Goal: Task Accomplishment & Management: Use online tool/utility

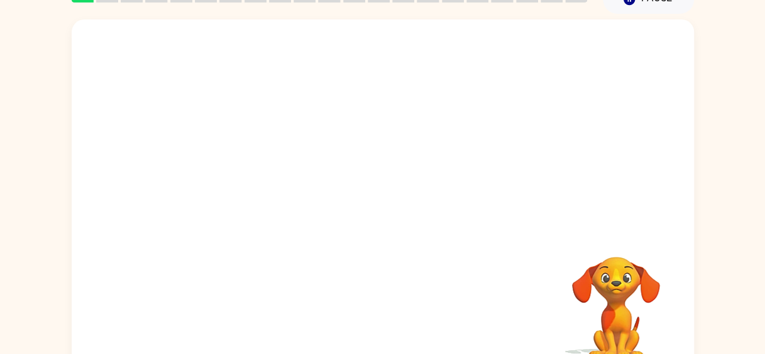
scroll to position [55, 0]
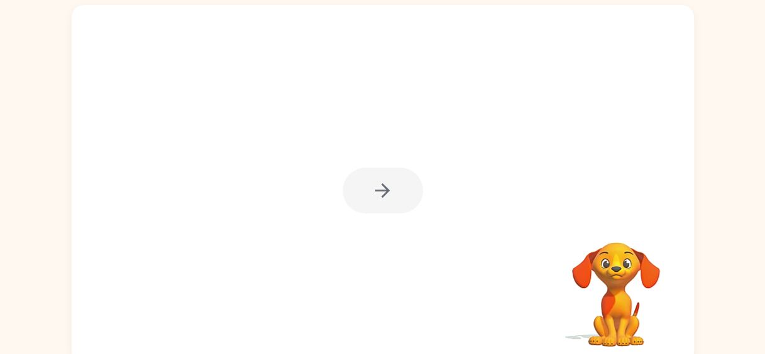
scroll to position [87, 0]
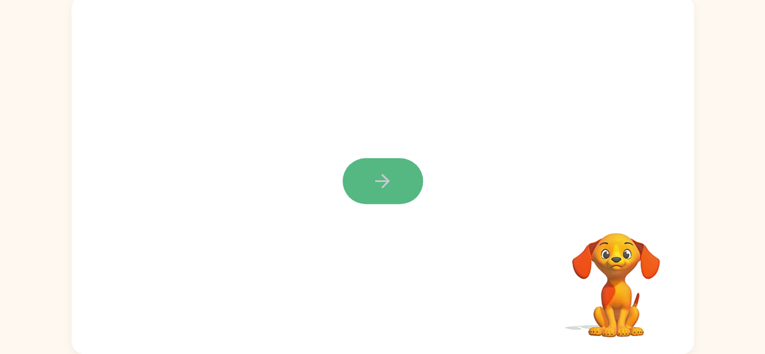
click at [386, 181] on icon "button" at bounding box center [382, 181] width 14 height 14
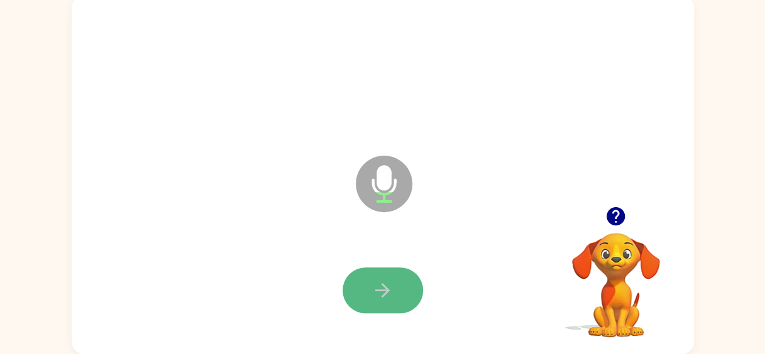
click at [384, 285] on icon "button" at bounding box center [382, 290] width 14 height 14
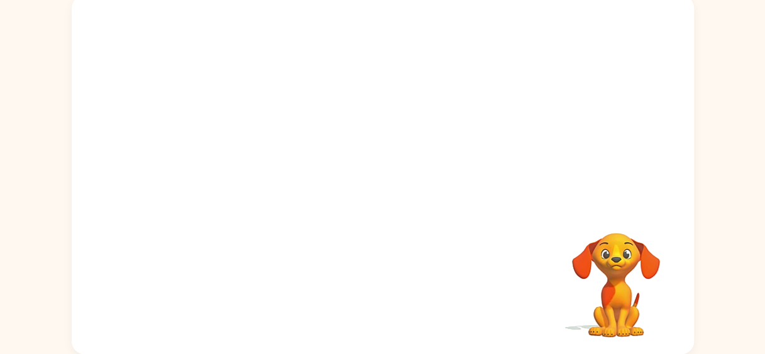
click at [309, 246] on div "Your browser must support playing .mp4 files to use Literably. Please try using…" at bounding box center [383, 175] width 622 height 359
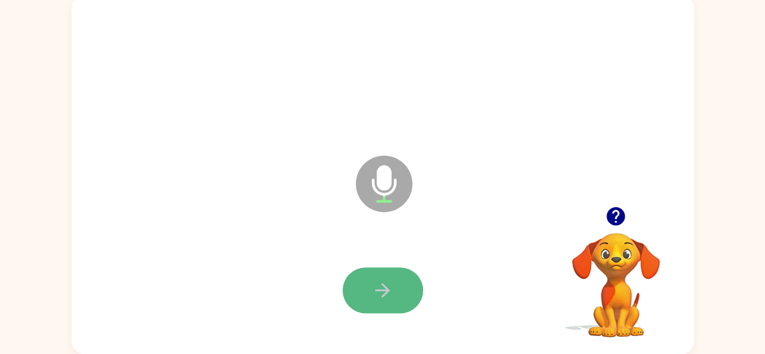
click at [380, 293] on icon "button" at bounding box center [382, 291] width 22 height 22
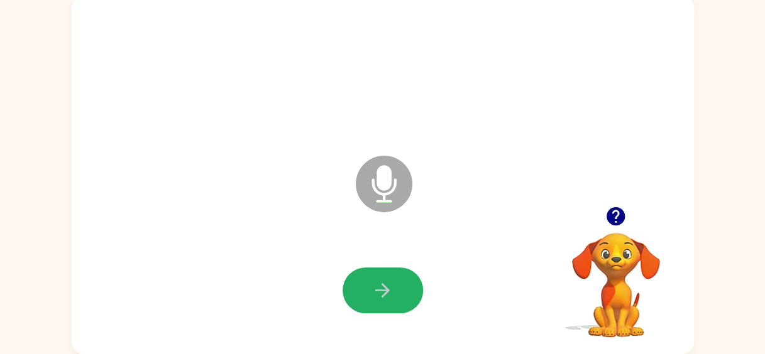
click at [380, 293] on icon "button" at bounding box center [382, 291] width 22 height 22
